Goal: Information Seeking & Learning: Learn about a topic

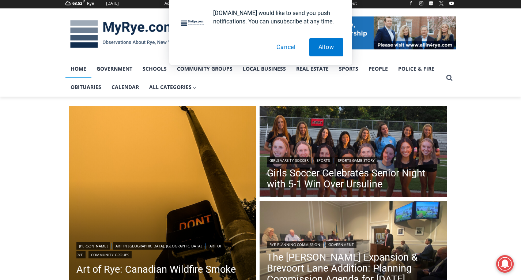
scroll to position [183, 0]
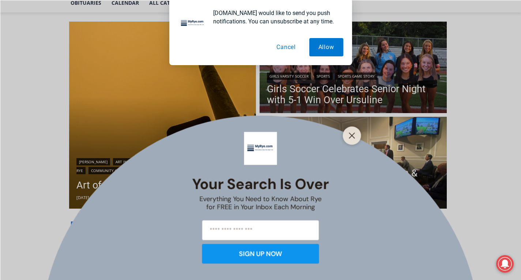
click at [358, 134] on div at bounding box center [352, 135] width 18 height 18
click at [349, 133] on icon "Close" at bounding box center [352, 135] width 7 height 7
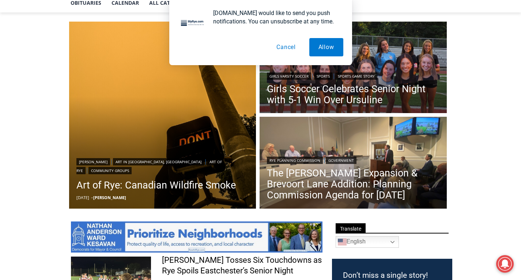
click at [279, 52] on button "Cancel" at bounding box center [286, 47] width 38 height 18
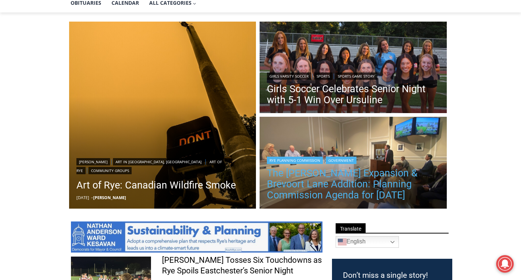
click at [354, 183] on link "The [PERSON_NAME] Expansion & Brevoort Lane Addition: Planning Commission Agend…" at bounding box center [353, 183] width 173 height 33
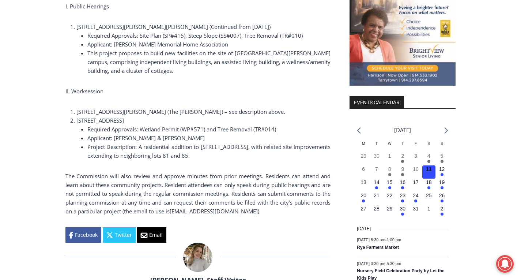
scroll to position [804, 0]
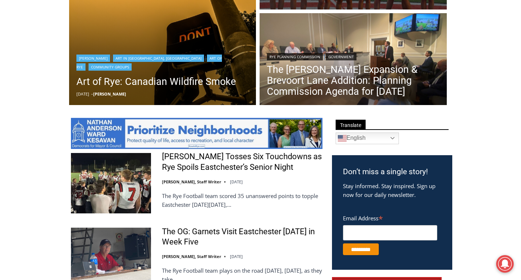
scroll to position [287, 0]
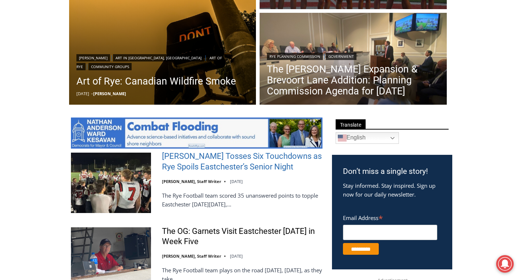
click at [201, 159] on link "[PERSON_NAME] Tosses Six Touchdowns as Rye Spoils Eastchester’s Senior Night" at bounding box center [242, 161] width 160 height 21
